Goal: Task Accomplishment & Management: Manage account settings

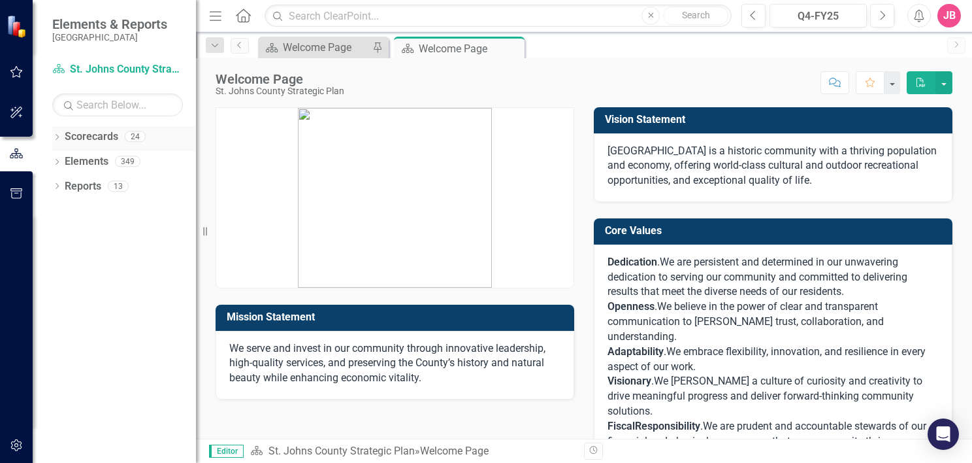
click at [55, 138] on icon "Dropdown" at bounding box center [56, 138] width 9 height 7
drag, startPoint x: 93, startPoint y: 166, endPoint x: 77, endPoint y: 166, distance: 15.7
click at [93, 166] on link "St. Johns County Strategic Plan" at bounding box center [134, 161] width 124 height 15
click at [62, 159] on icon "Dropdown" at bounding box center [64, 161] width 10 height 8
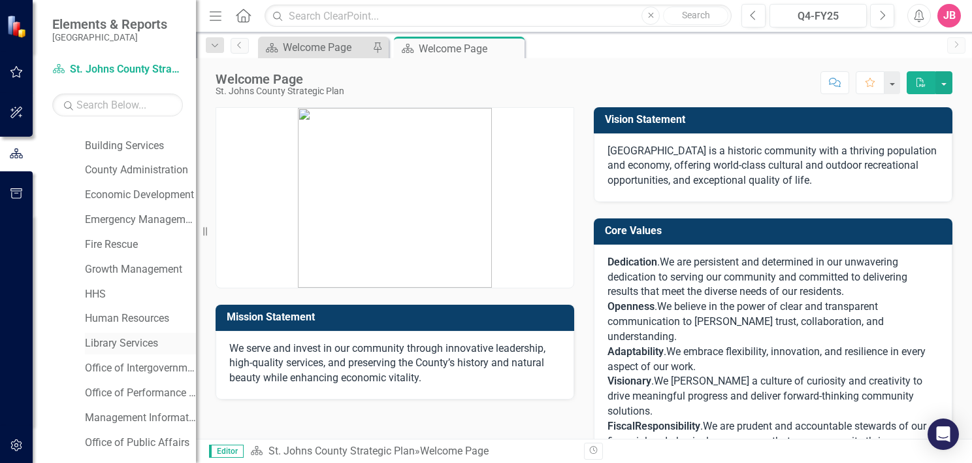
scroll to position [131, 0]
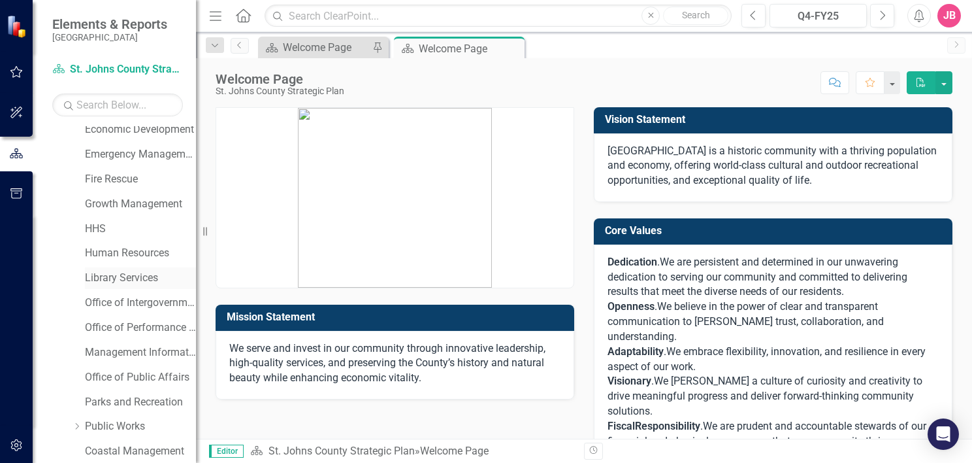
click at [123, 280] on link "Library Services" at bounding box center [140, 278] width 111 height 15
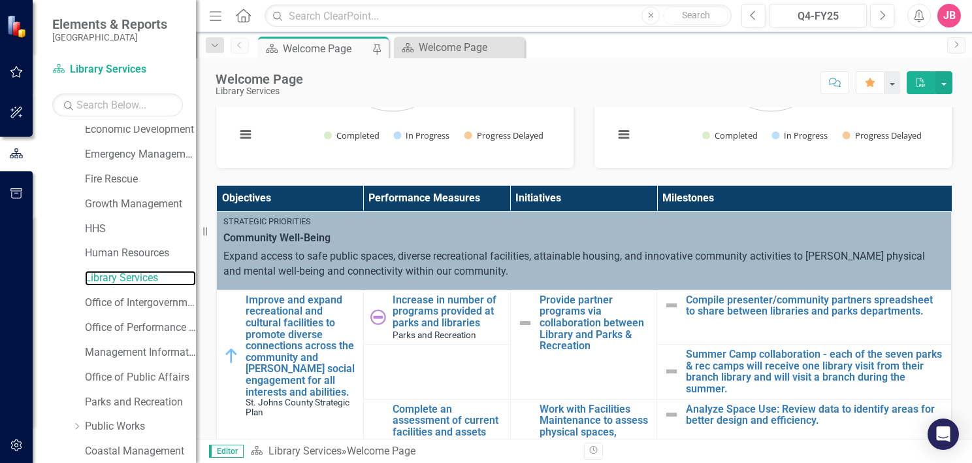
scroll to position [65, 0]
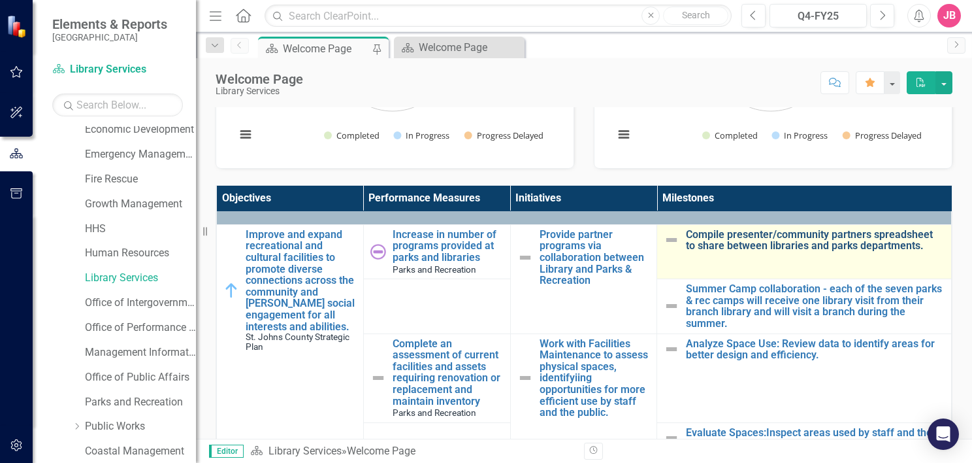
click at [746, 246] on link "Compile presenter/community partners spreadsheet to share between libraries and…" at bounding box center [815, 240] width 259 height 23
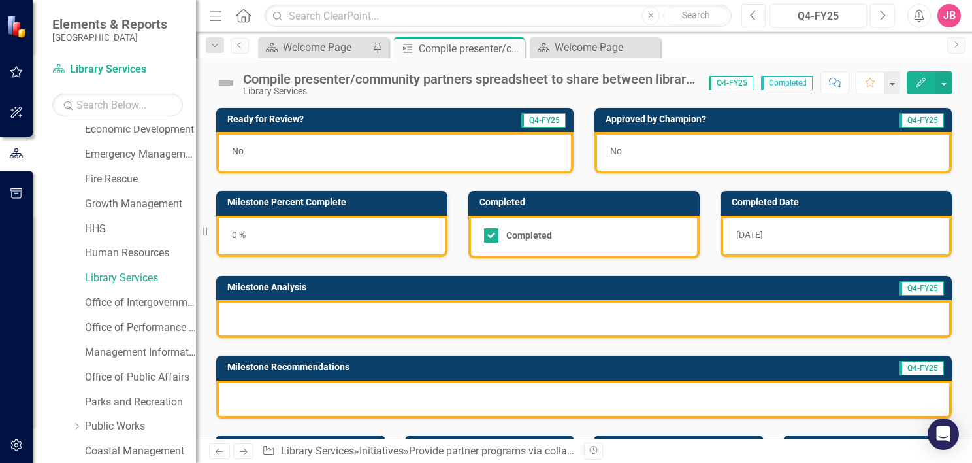
click at [755, 16] on icon "Previous" at bounding box center [753, 16] width 7 height 12
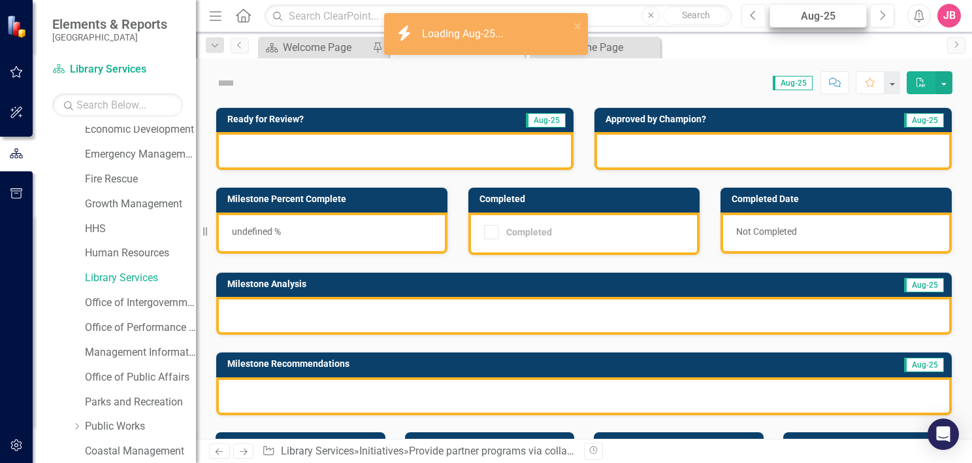
checkbox input "true"
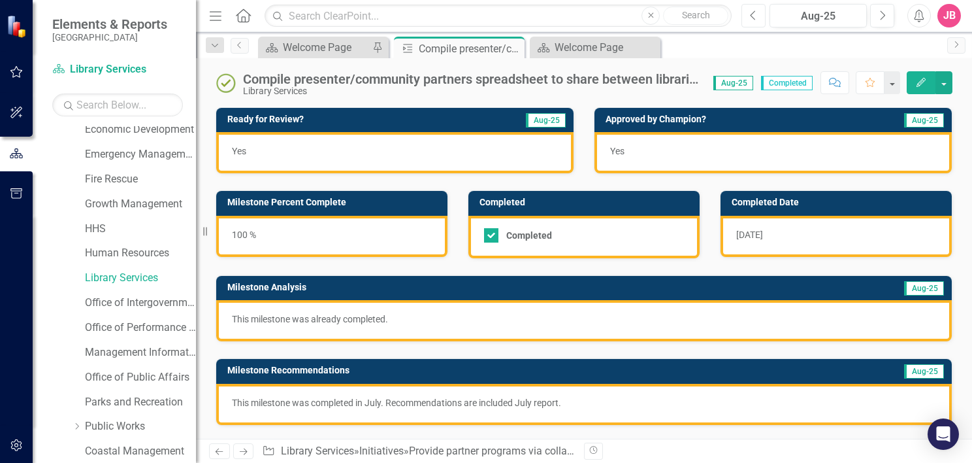
scroll to position [131, 0]
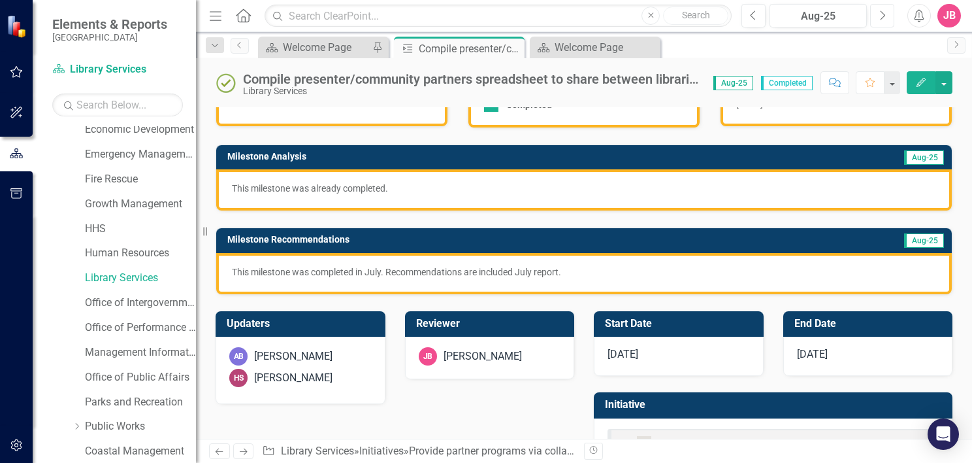
click at [876, 14] on button "Next" at bounding box center [882, 16] width 24 height 24
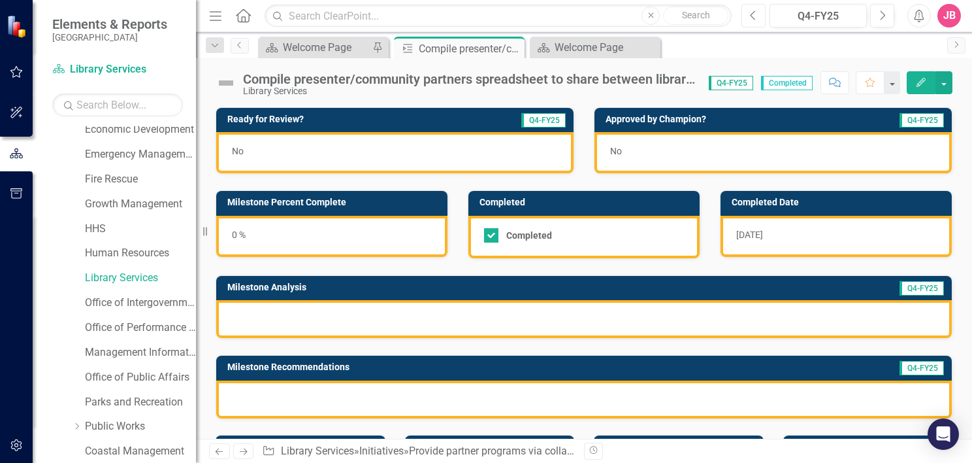
click at [754, 16] on icon "Previous" at bounding box center [753, 16] width 7 height 12
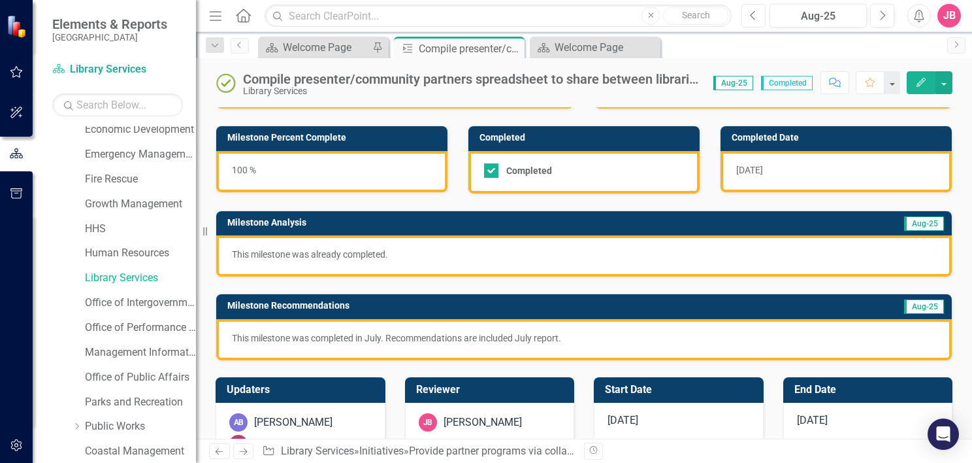
scroll to position [50, 0]
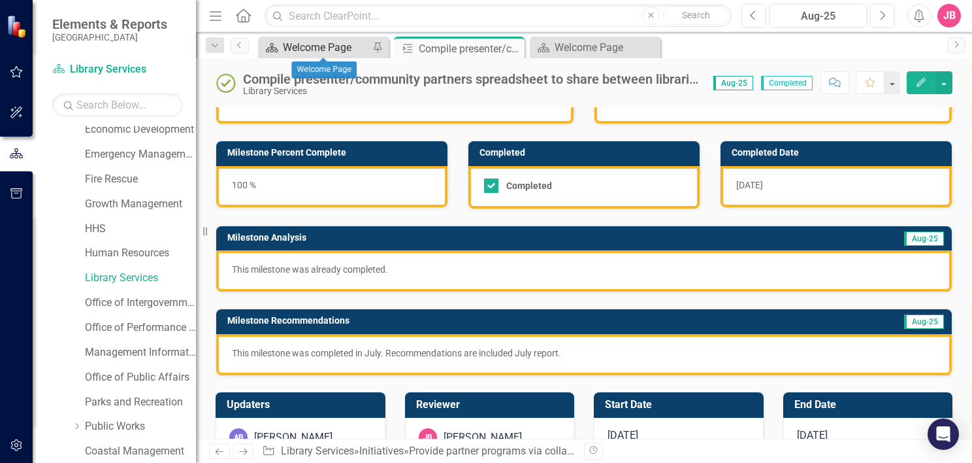
click at [320, 46] on div "Welcome Page" at bounding box center [326, 47] width 86 height 16
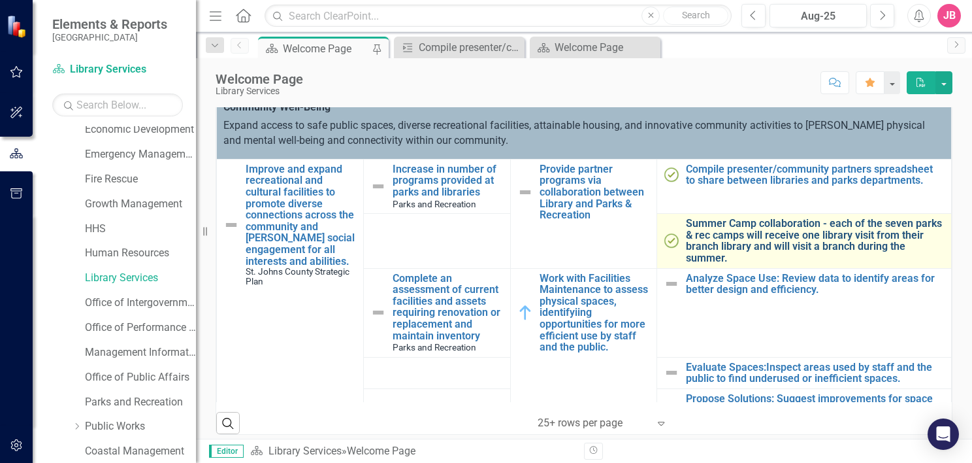
click at [738, 229] on link "Summer Camp collaboration - each of the seven parks & rec camps will receive on…" at bounding box center [815, 241] width 259 height 46
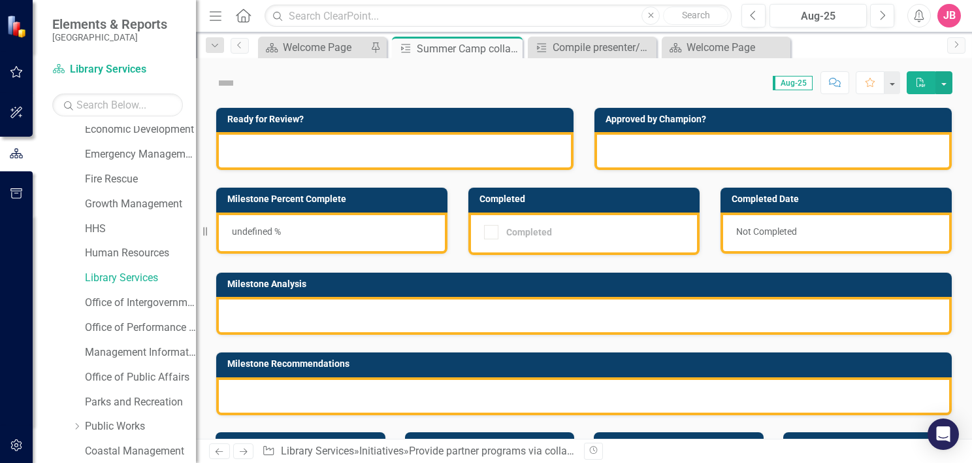
checkbox input "true"
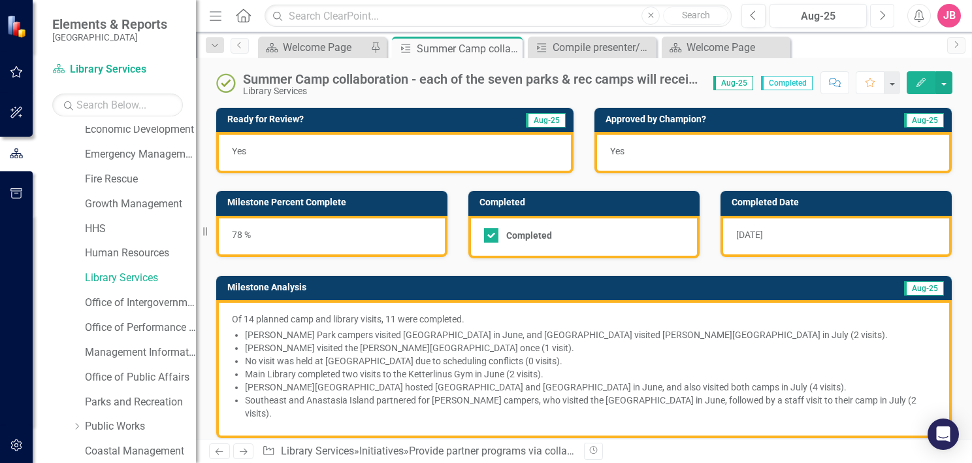
click at [884, 15] on icon "Next" at bounding box center [882, 16] width 7 height 12
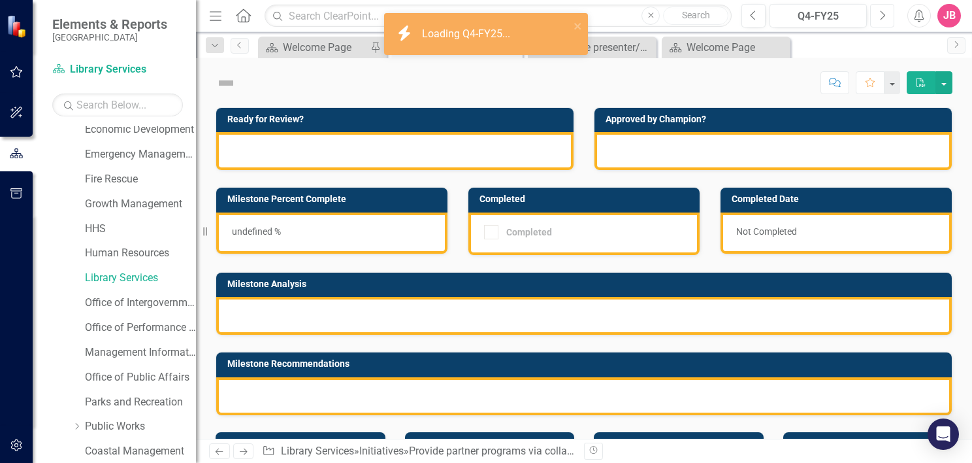
checkbox input "true"
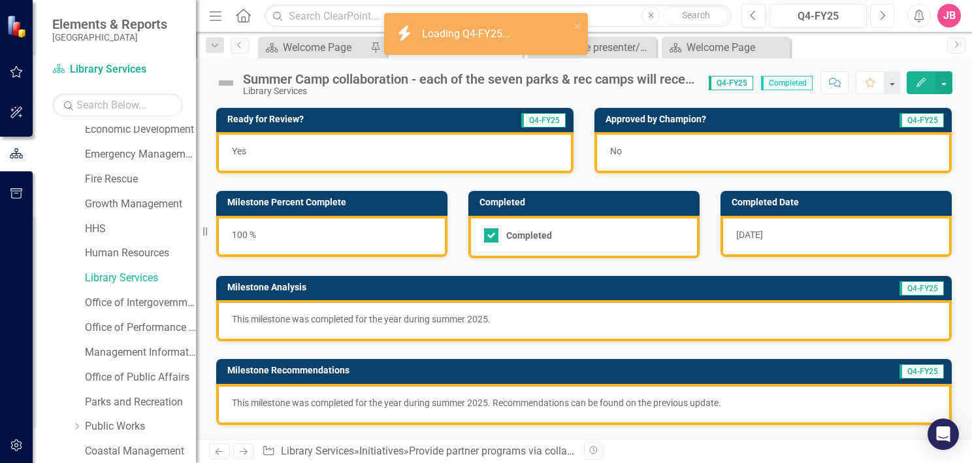
click at [884, 15] on icon "Next" at bounding box center [882, 16] width 7 height 12
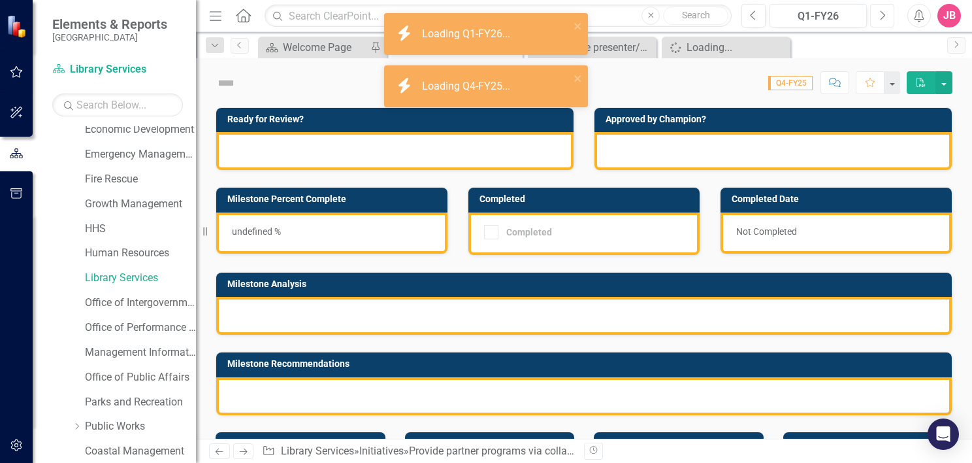
checkbox input "true"
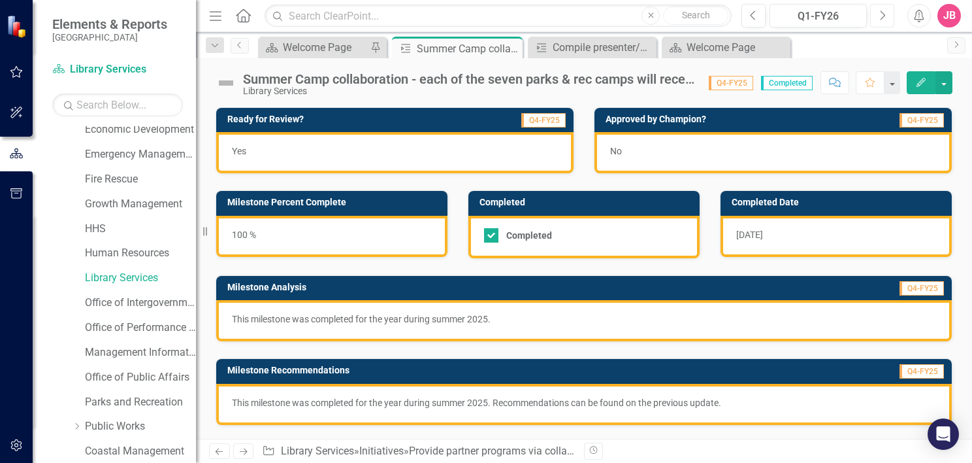
click at [887, 16] on button "Next" at bounding box center [882, 16] width 24 height 24
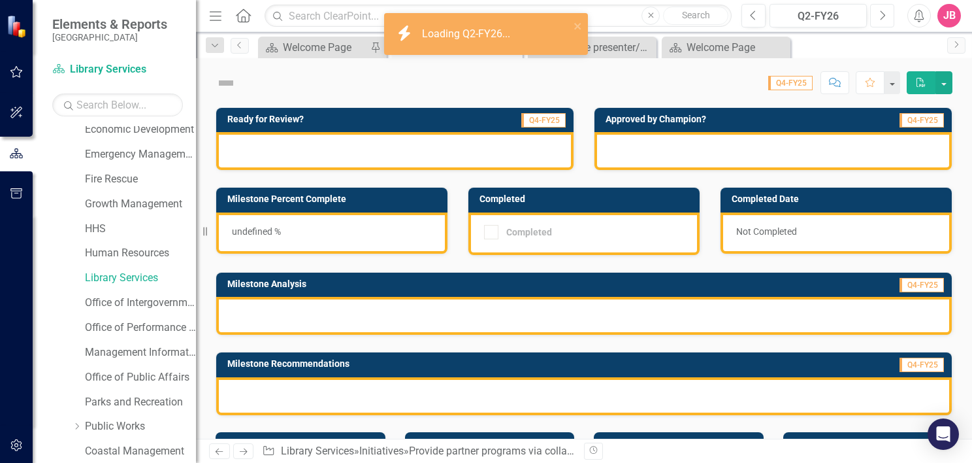
checkbox input "true"
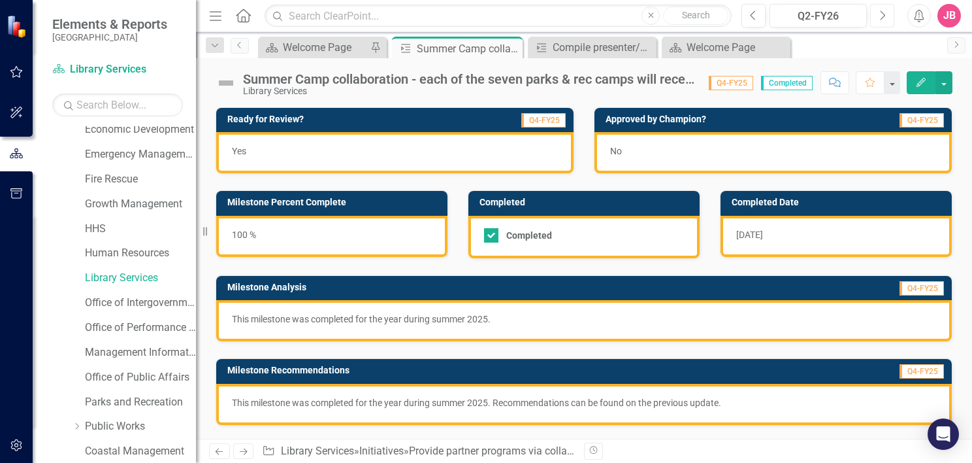
click at [882, 16] on icon "Next" at bounding box center [882, 16] width 7 height 12
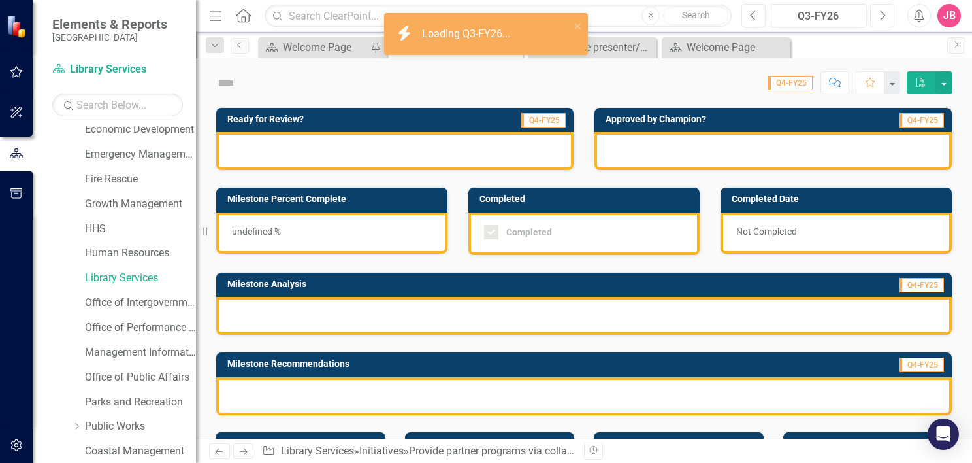
checkbox input "true"
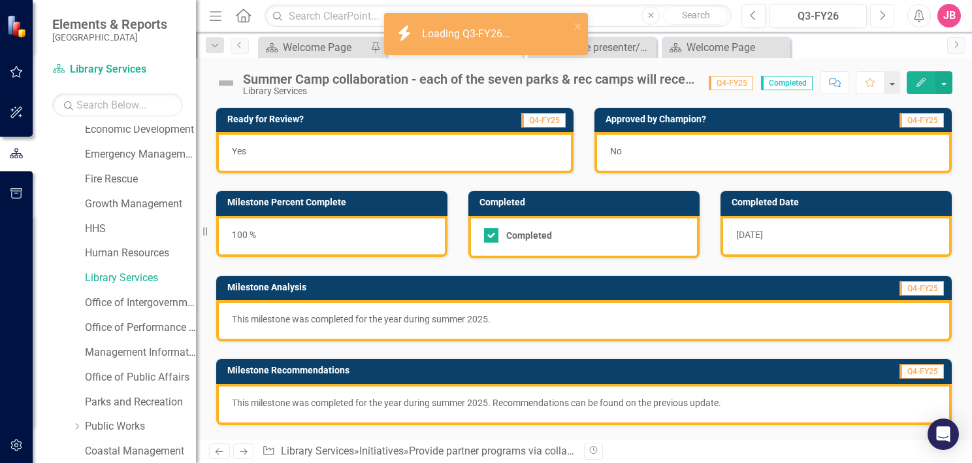
click at [882, 16] on icon "Next" at bounding box center [882, 16] width 7 height 12
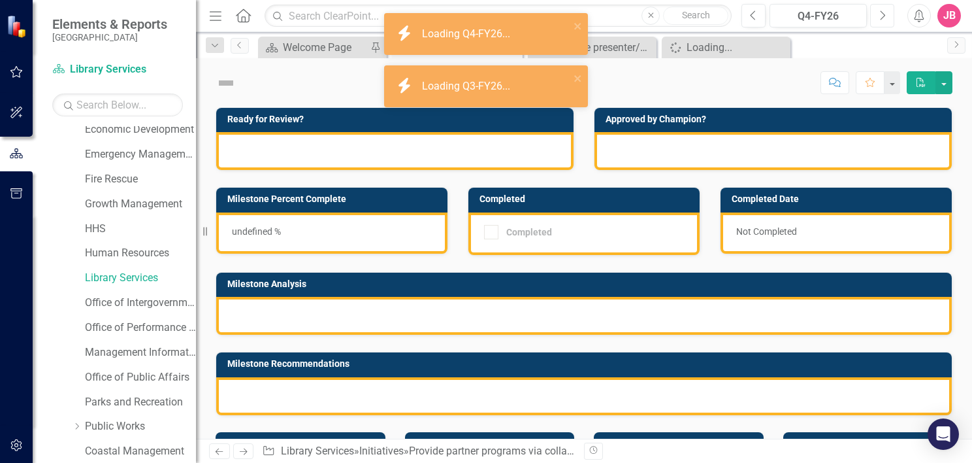
checkbox input "true"
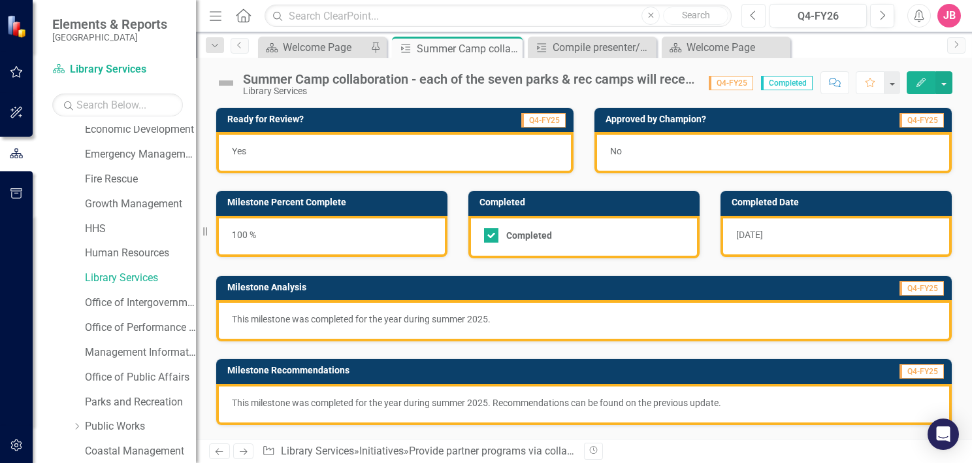
click at [756, 14] on icon "Previous" at bounding box center [753, 16] width 7 height 12
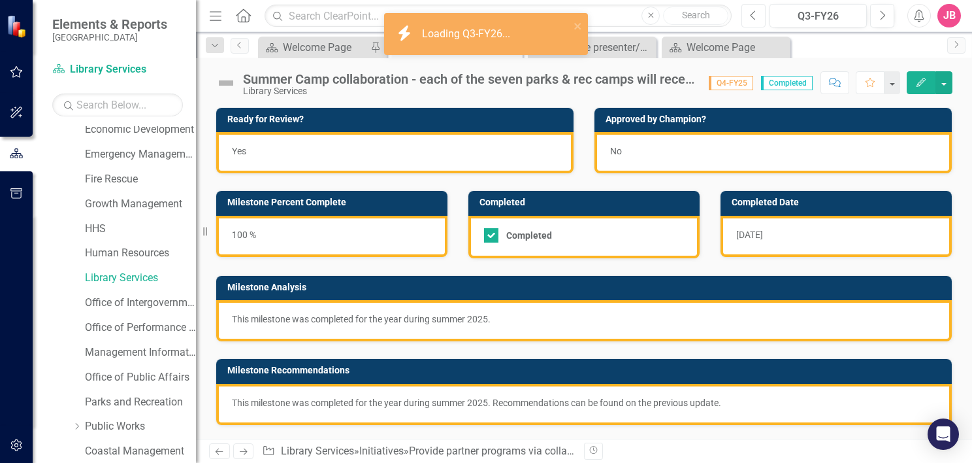
click at [756, 14] on icon "Previous" at bounding box center [753, 16] width 7 height 12
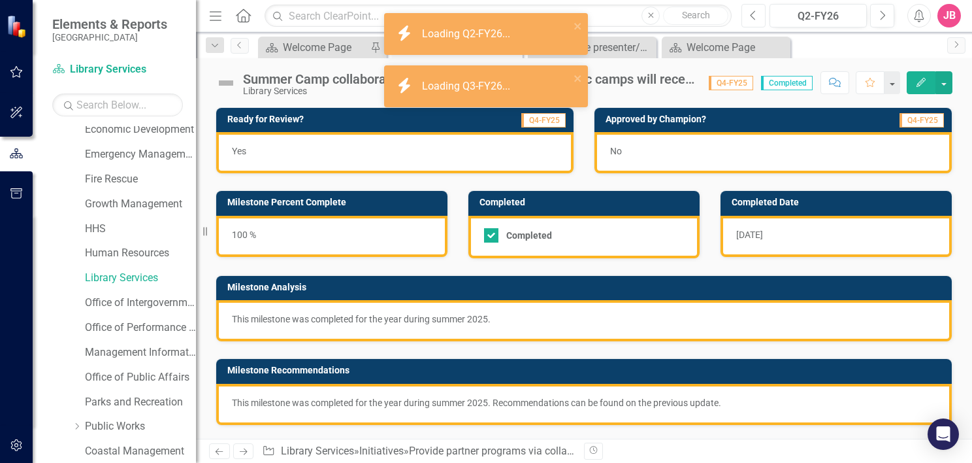
click at [756, 14] on icon "Previous" at bounding box center [753, 16] width 7 height 12
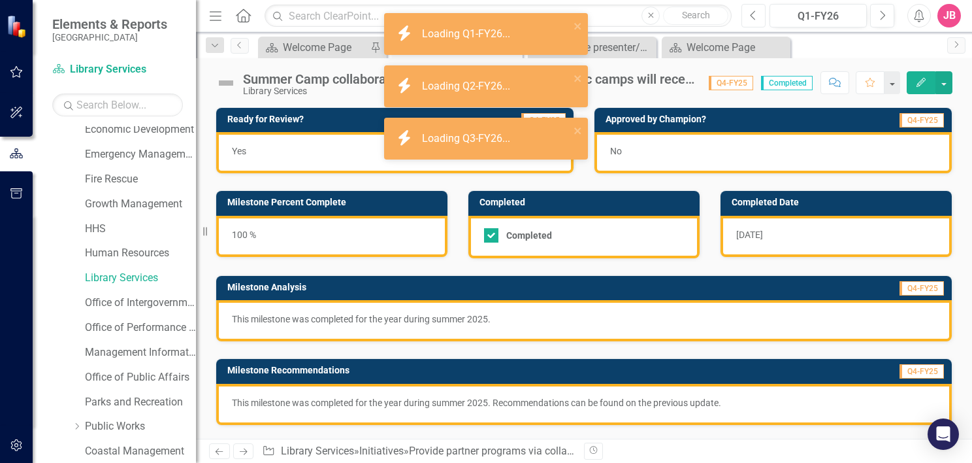
click at [756, 14] on icon "Previous" at bounding box center [753, 16] width 7 height 12
